Goal: Transaction & Acquisition: Purchase product/service

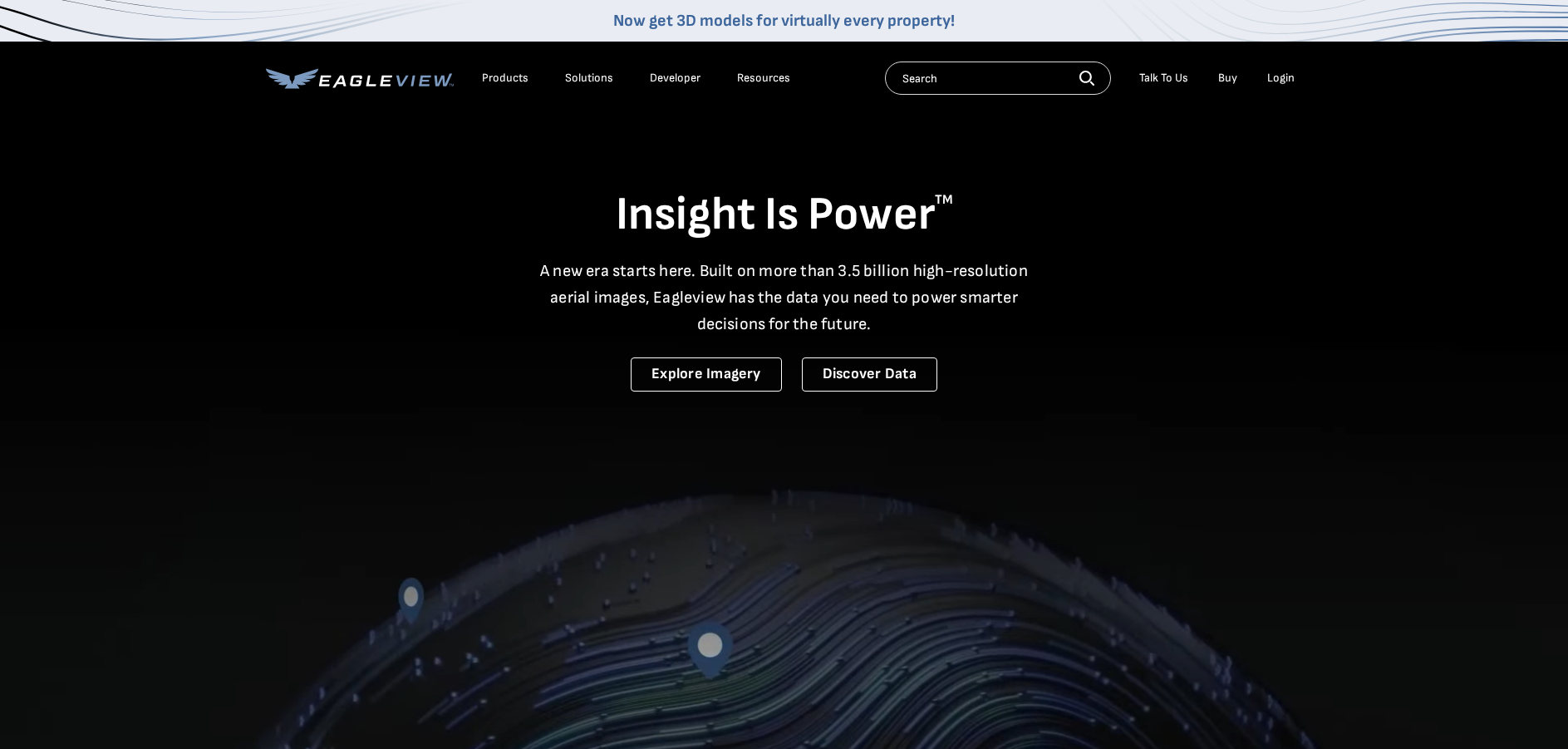
click at [1288, 77] on div "Login" at bounding box center [1280, 78] width 27 height 15
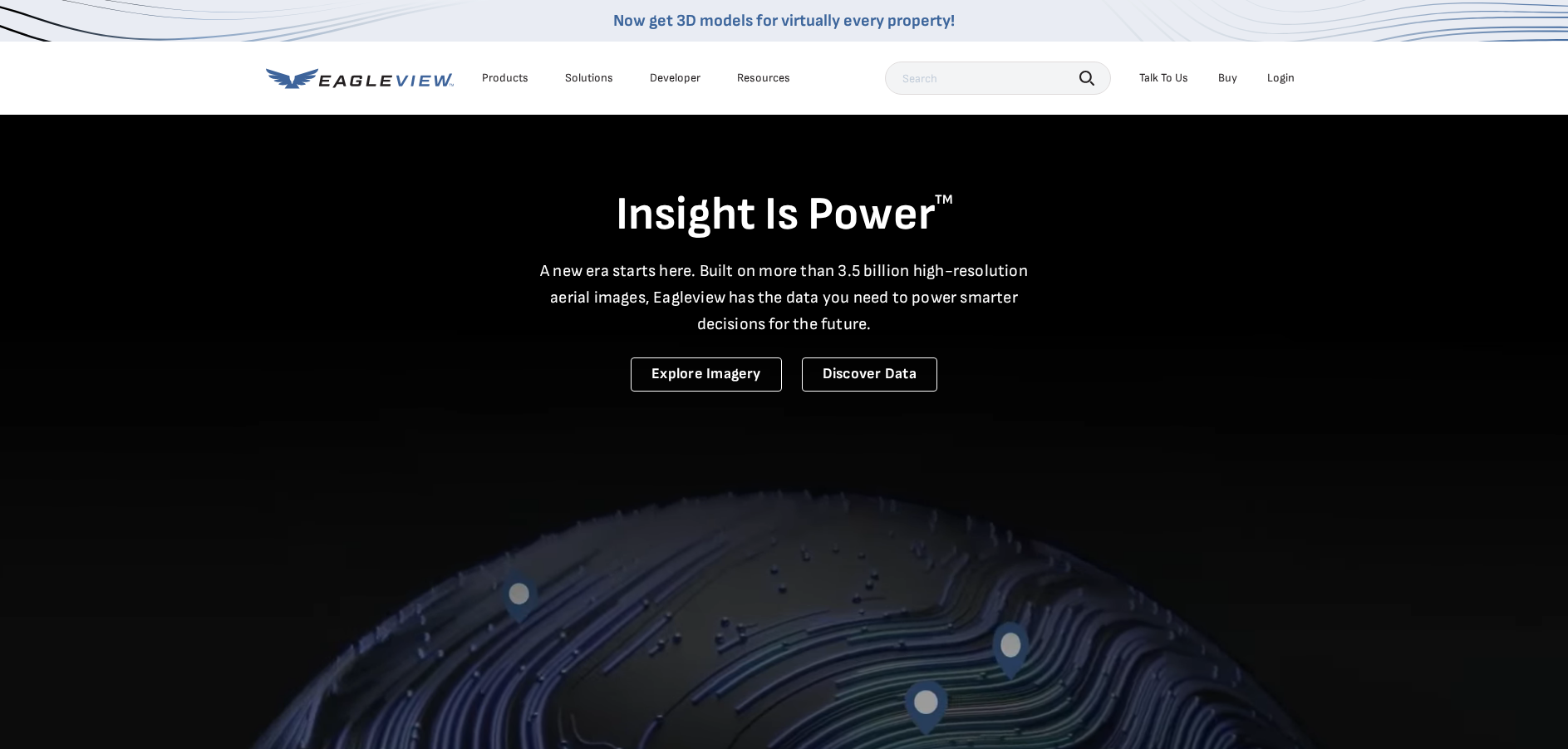
click at [1277, 79] on div "Login" at bounding box center [1280, 78] width 27 height 15
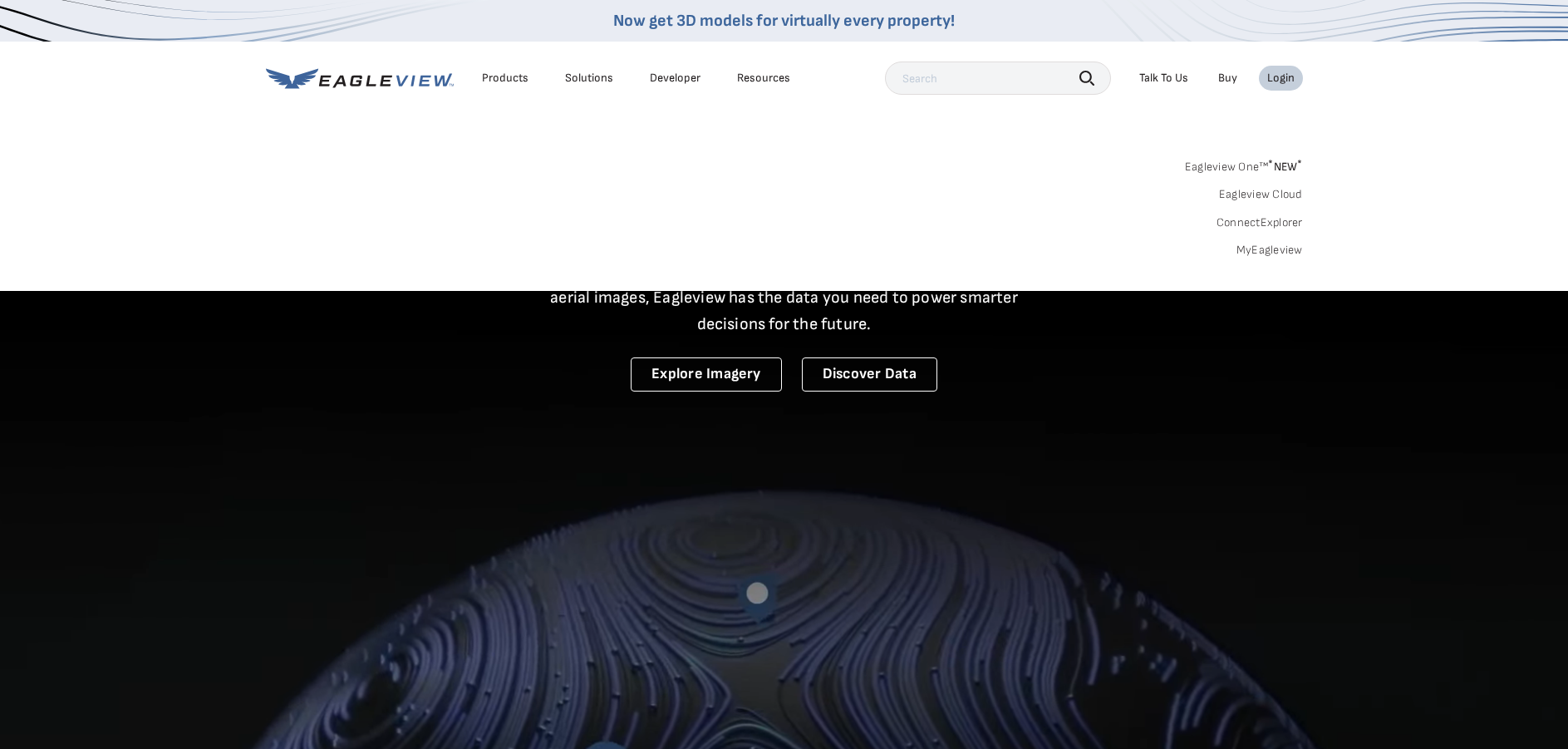
click at [1275, 250] on link "MyEagleview" at bounding box center [1270, 250] width 67 height 15
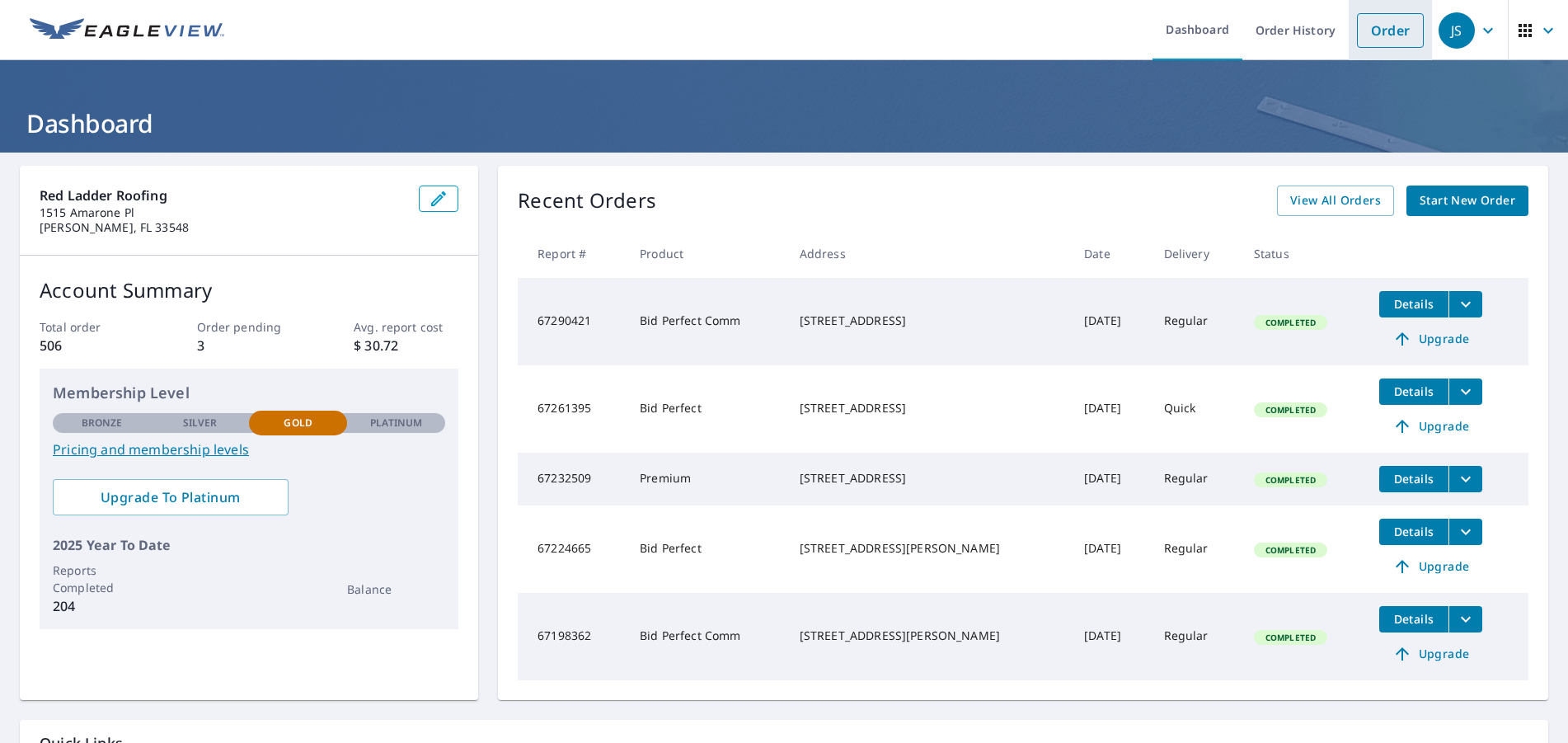
drag, startPoint x: 1402, startPoint y: 26, endPoint x: 1388, endPoint y: 20, distance: 15.2
click at [1401, 25] on link "Order" at bounding box center [1391, 30] width 67 height 35
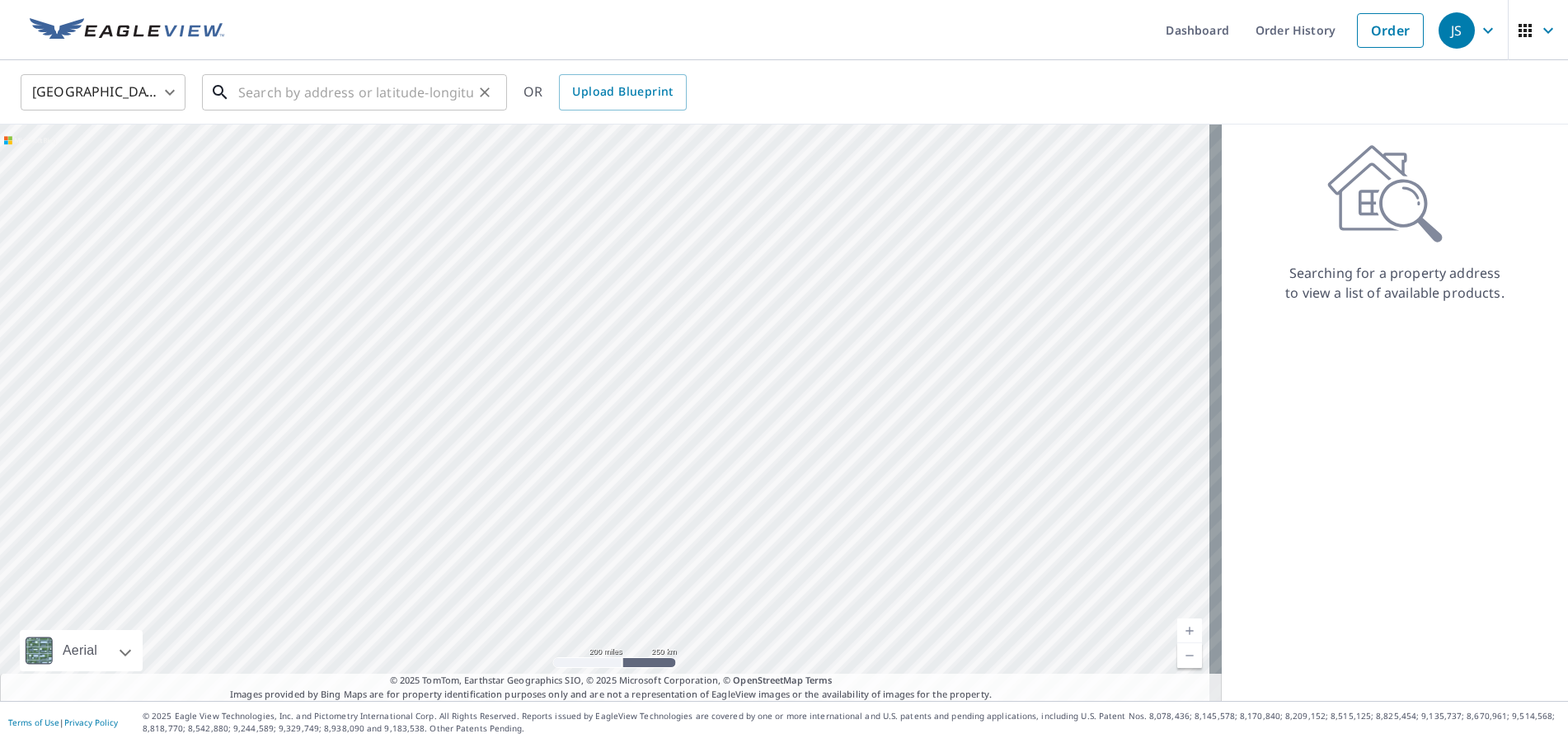
click at [357, 91] on input "text" at bounding box center [356, 91] width 235 height 46
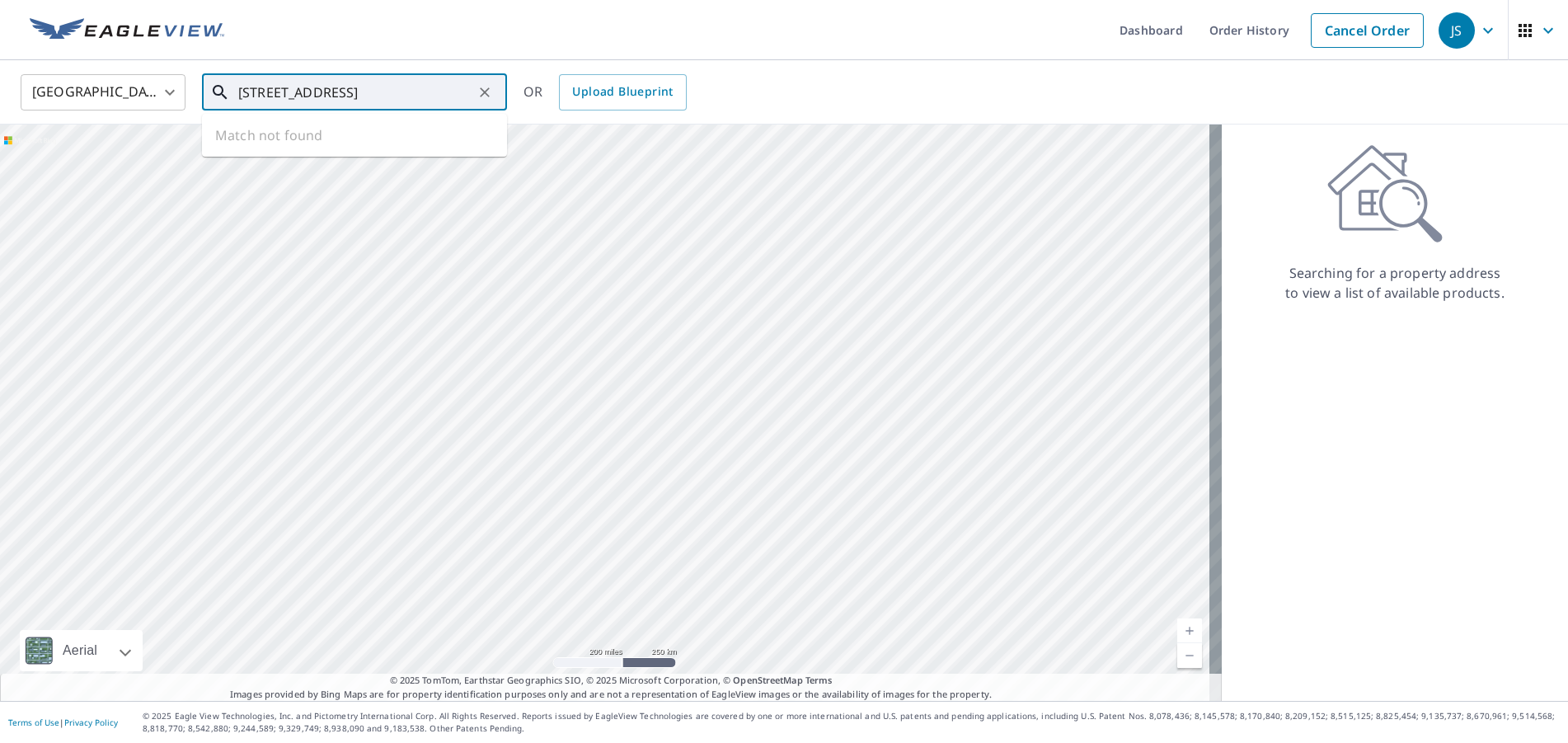
type input "[STREET_ADDRESS]"
click at [484, 97] on icon "Clear" at bounding box center [485, 92] width 17 height 17
click at [339, 89] on input "text" at bounding box center [356, 91] width 235 height 46
paste input "[STREET_ADDRESS][PERSON_NAME]"
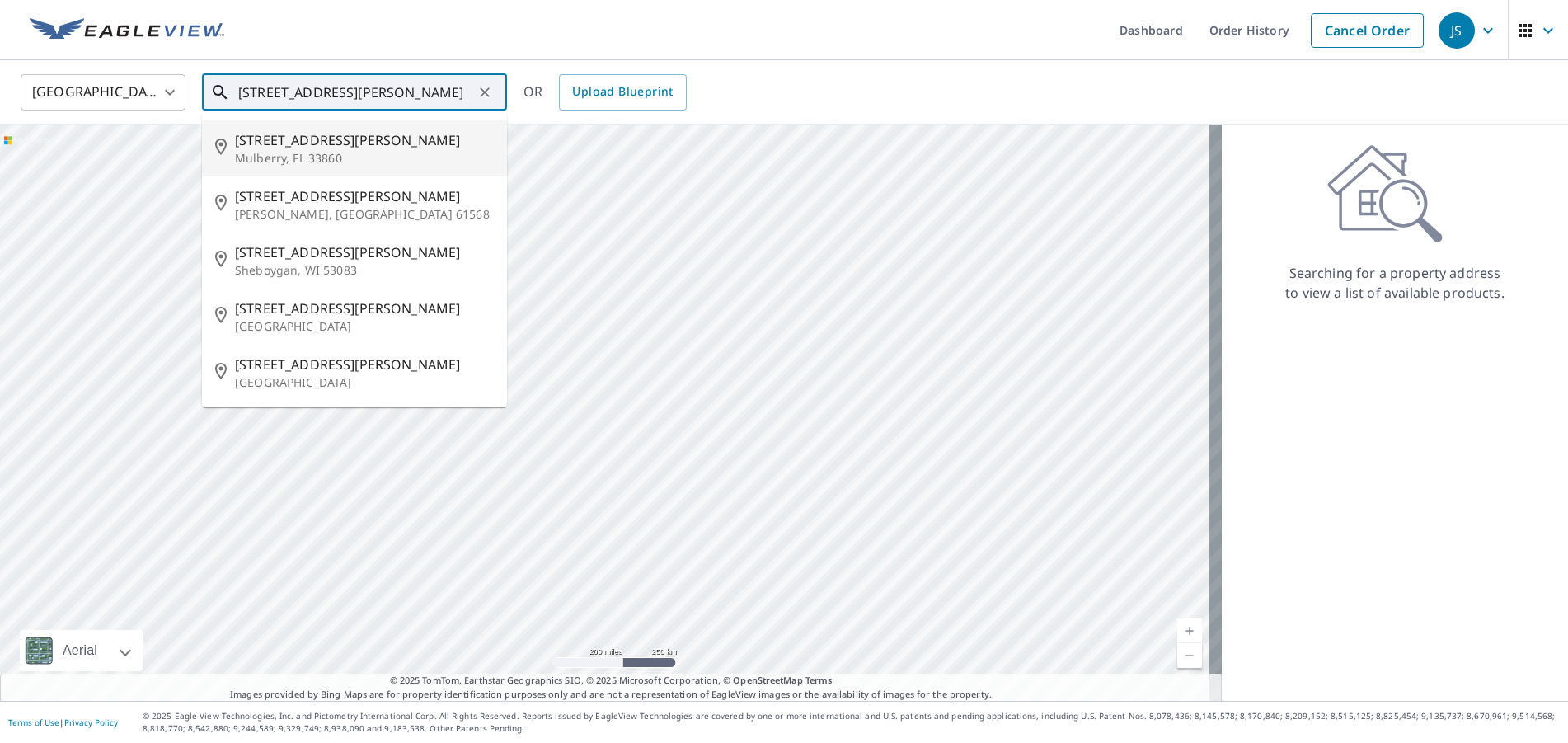
click at [347, 134] on span "[STREET_ADDRESS][PERSON_NAME]" at bounding box center [364, 140] width 259 height 20
type input "[STREET_ADDRESS][PERSON_NAME]"
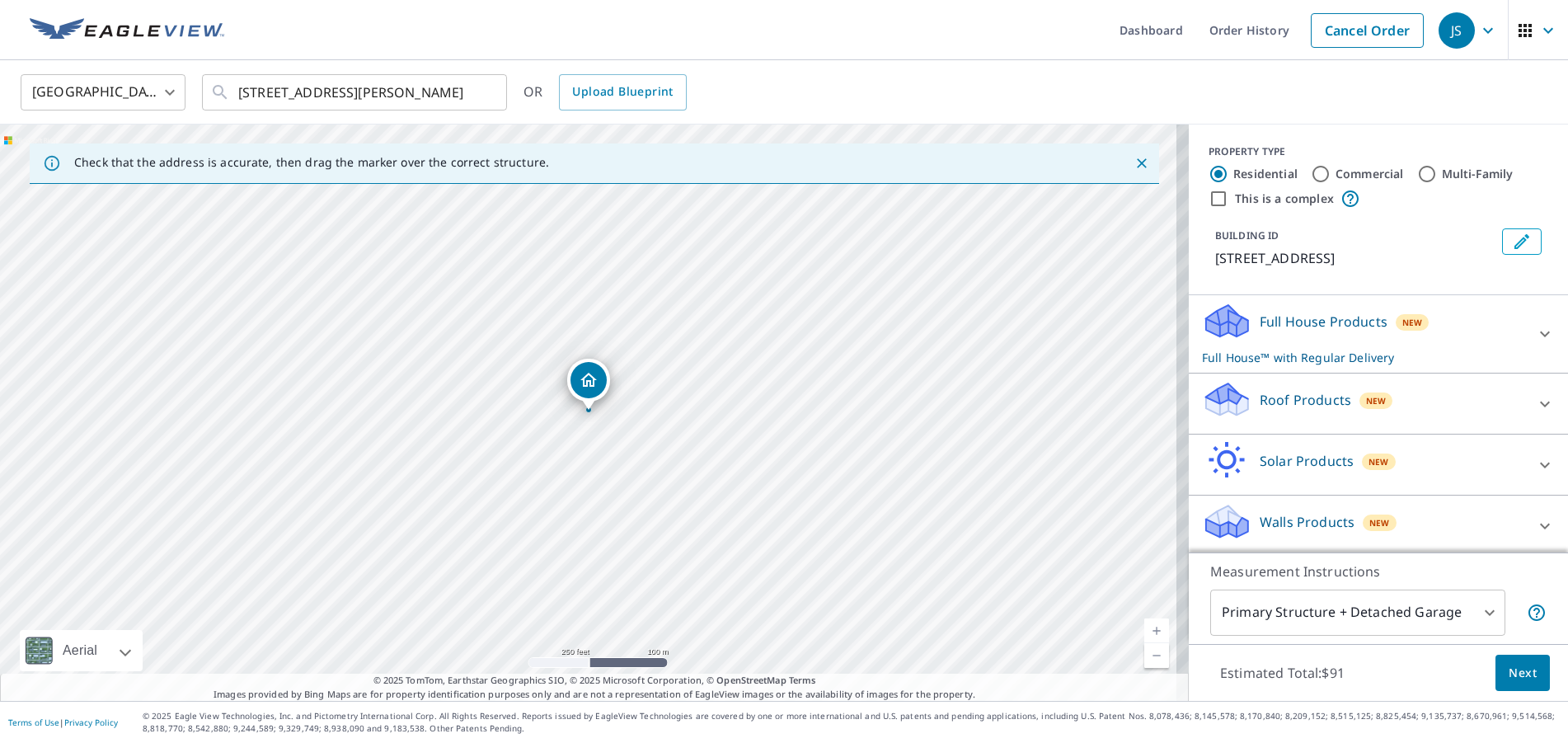
click at [1306, 410] on p "Roof Products" at bounding box center [1306, 400] width 91 height 20
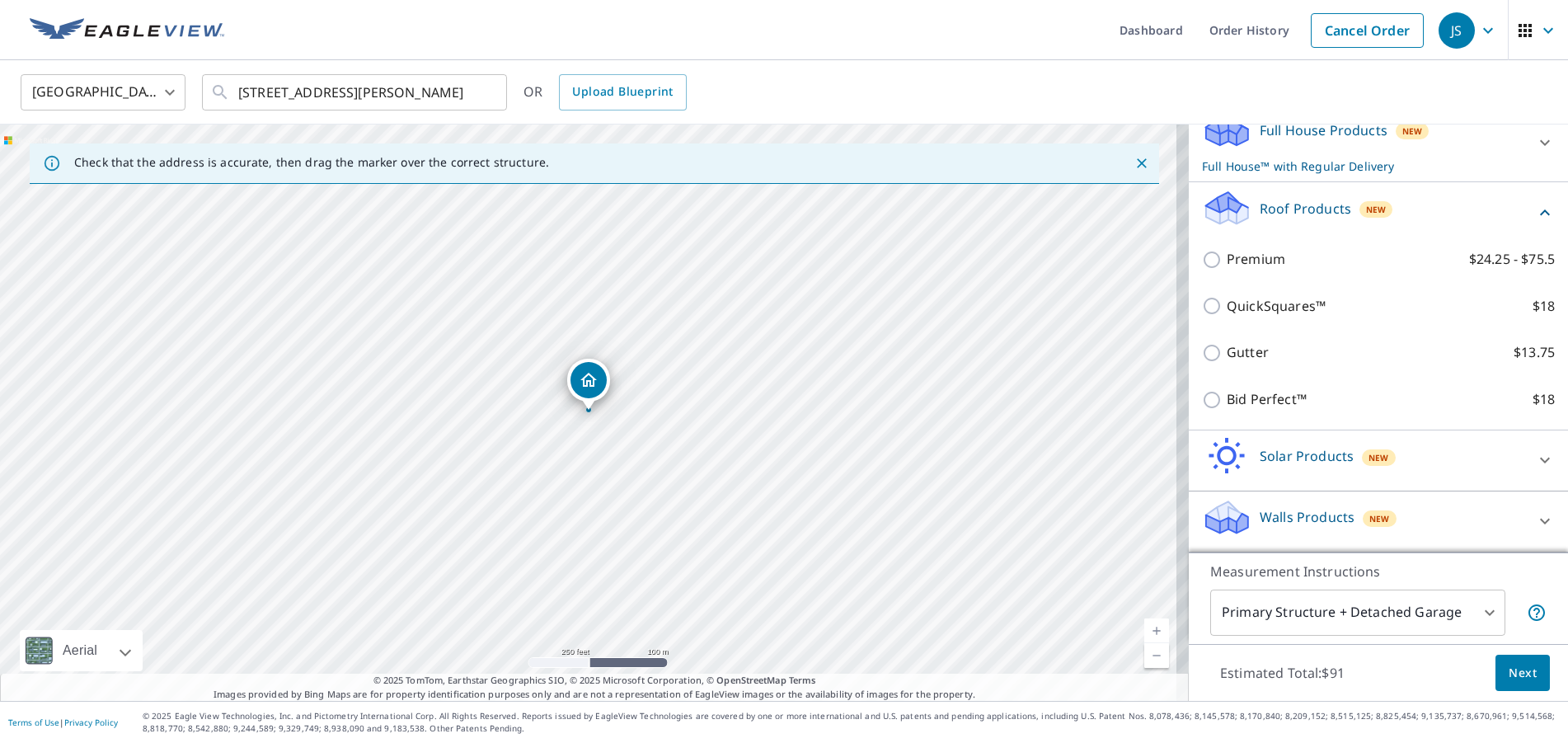
scroll to position [211, 0]
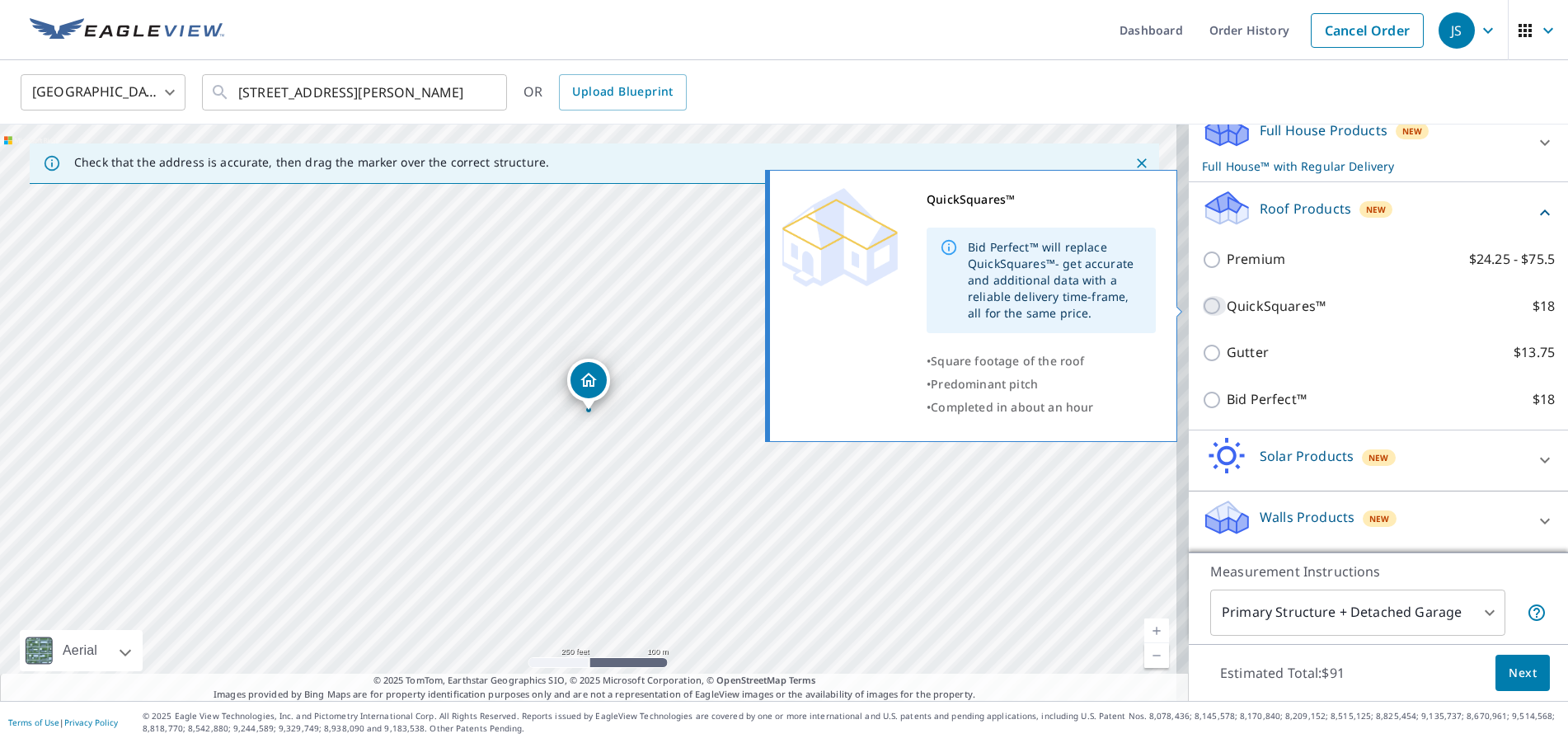
click at [1202, 311] on input "QuickSquares™ $18" at bounding box center [1214, 305] width 25 height 20
checkbox input "true"
checkbox input "false"
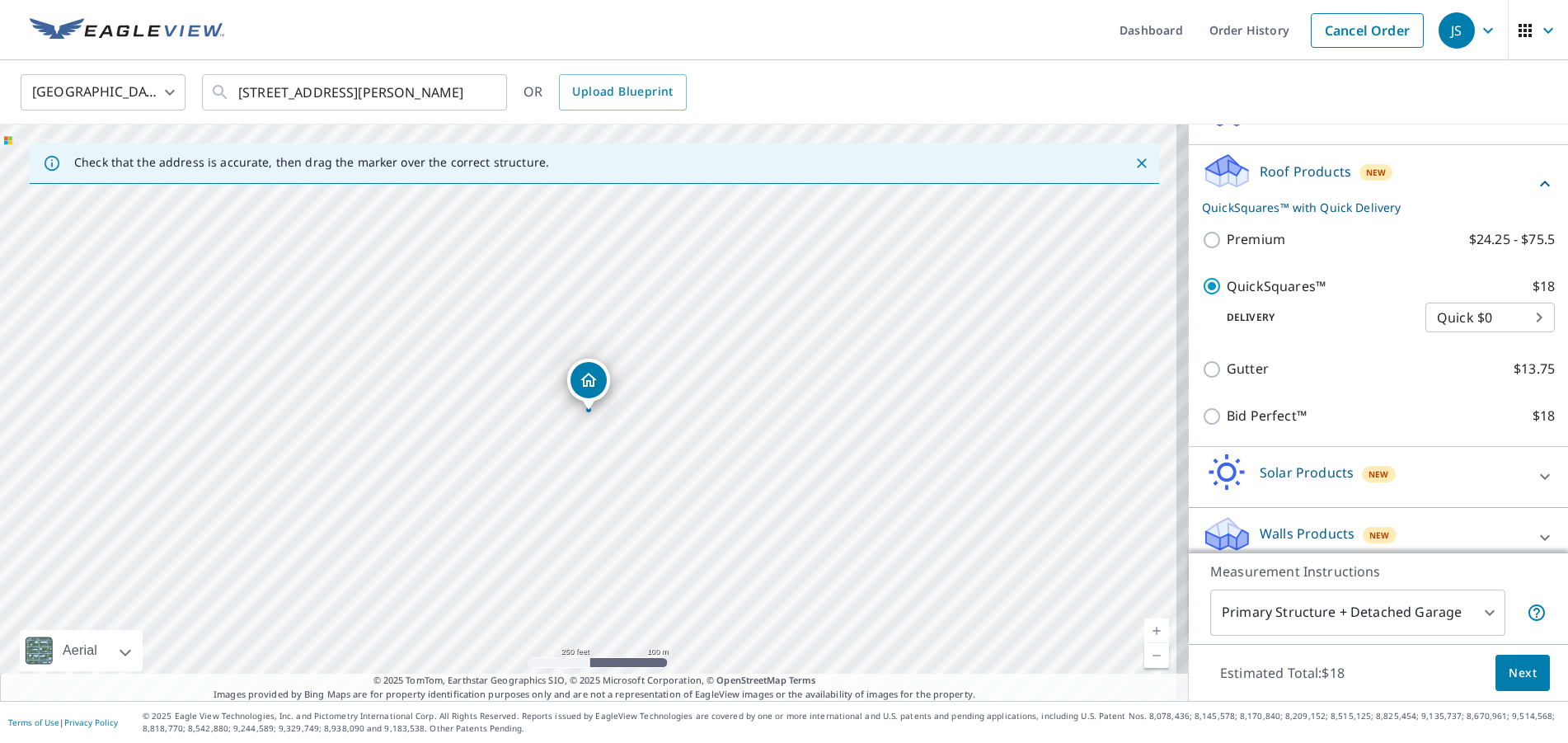
click at [1496, 672] on button "Next" at bounding box center [1523, 673] width 54 height 37
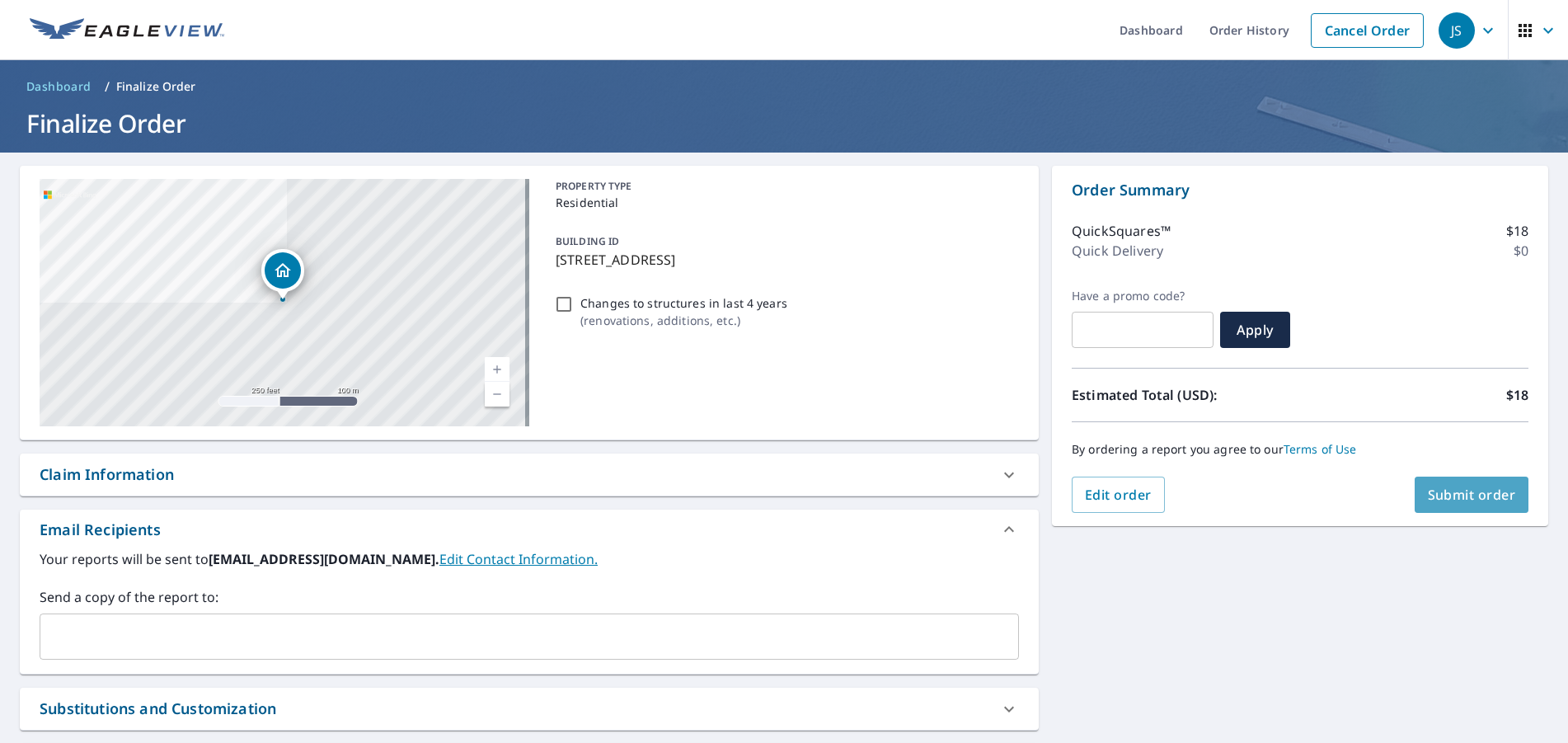
click at [1477, 494] on span "Submit order" at bounding box center [1472, 494] width 89 height 18
